Goal: Information Seeking & Learning: Learn about a topic

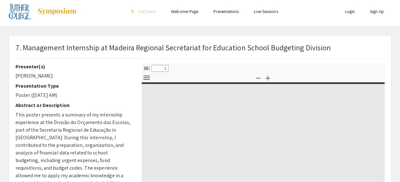
select select "custom"
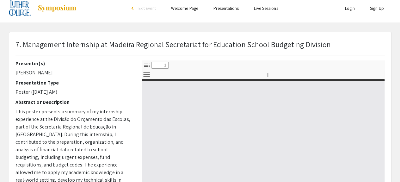
type input "0"
select select "custom"
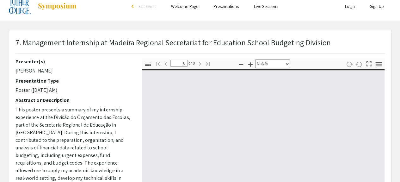
scroll to position [8, 0]
type input "1"
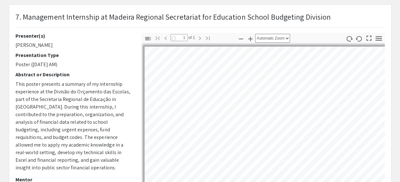
select select "auto"
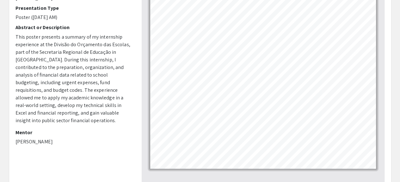
scroll to position [80, 0]
click at [137, 105] on div "Thumbnails Document Outline Attachments Layers Current Outline Item Toggle Side…" at bounding box center [263, 96] width 253 height 221
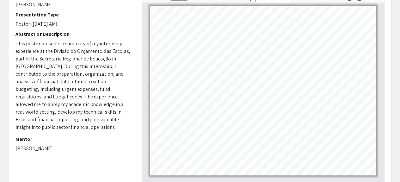
scroll to position [76, 0]
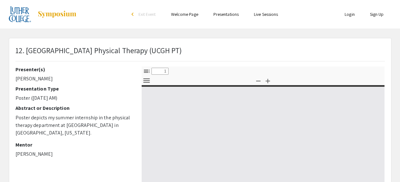
select select "custom"
type input "0"
select select "custom"
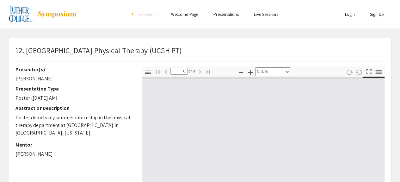
type input "1"
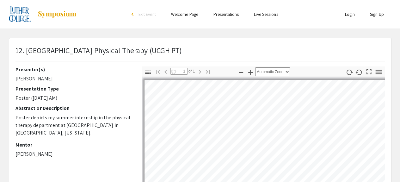
select select "auto"
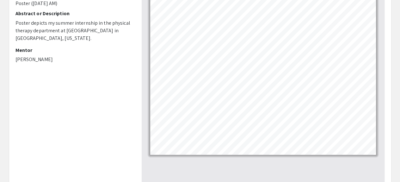
scroll to position [95, 0]
